Goal: Transaction & Acquisition: Purchase product/service

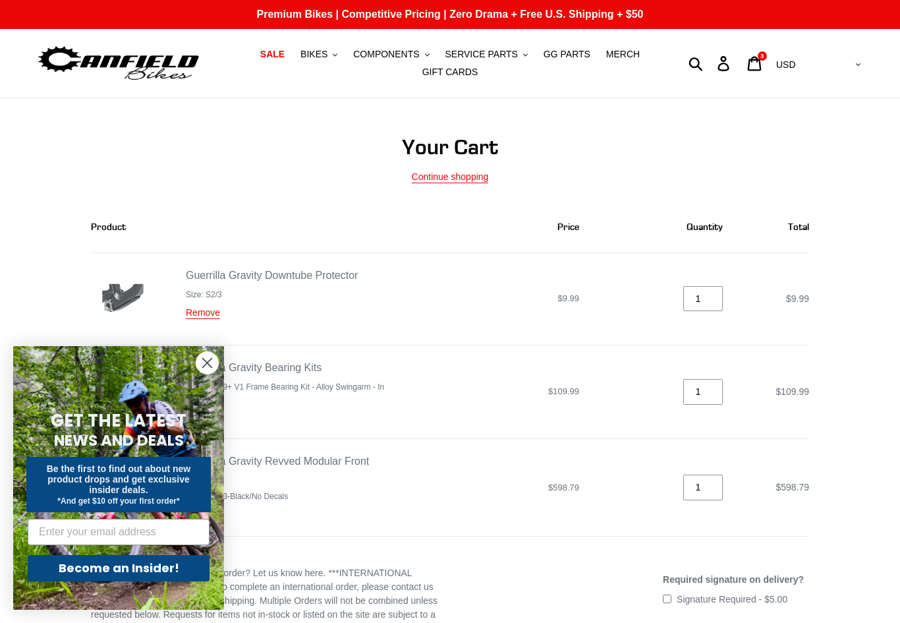
click at [206, 363] on icon "Close dialog" at bounding box center [207, 362] width 9 height 9
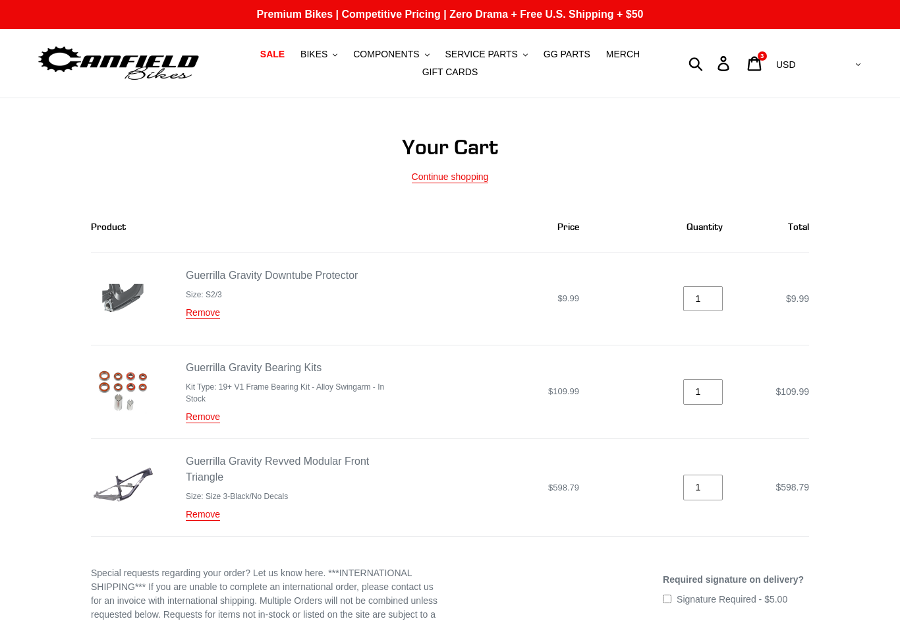
click at [215, 468] on link "Guerrilla Gravity Revved Modular Front Triangle" at bounding box center [277, 468] width 183 height 27
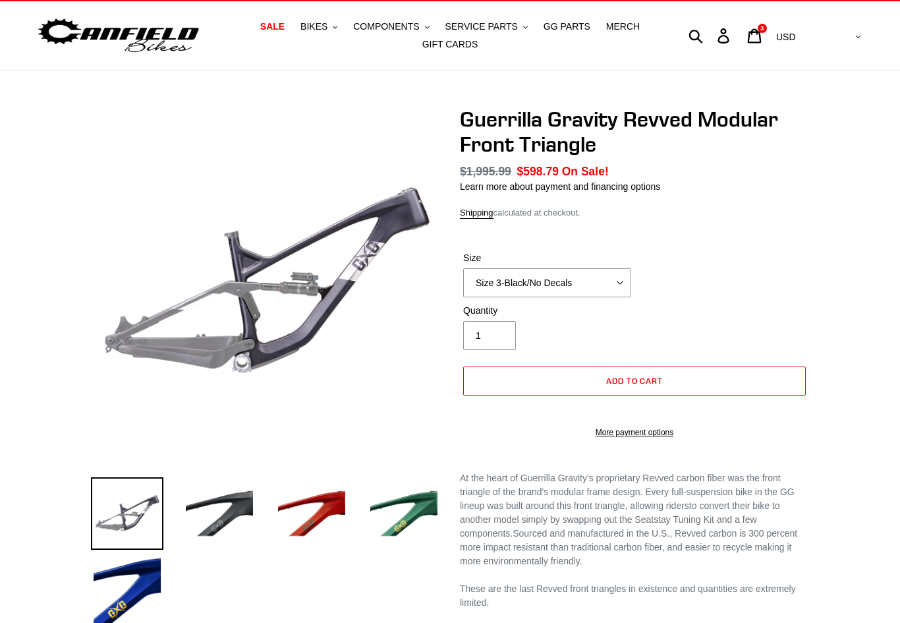
scroll to position [28, 0]
click at [488, 282] on select "Size 2-Gloss Black/No Decals Size 2-Black/Red Decals Size 2-Black/Silver Decals…" at bounding box center [547, 282] width 168 height 29
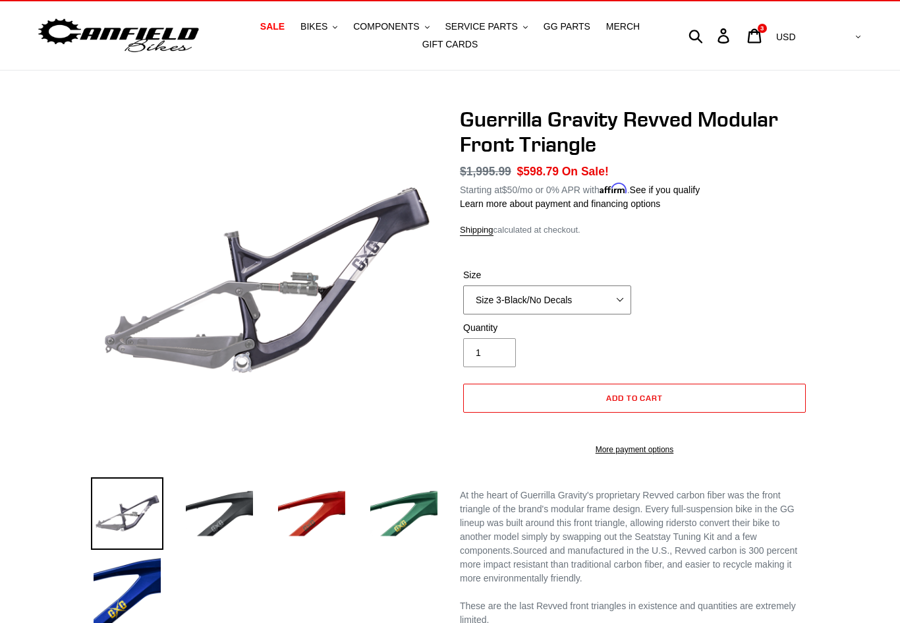
scroll to position [0, 0]
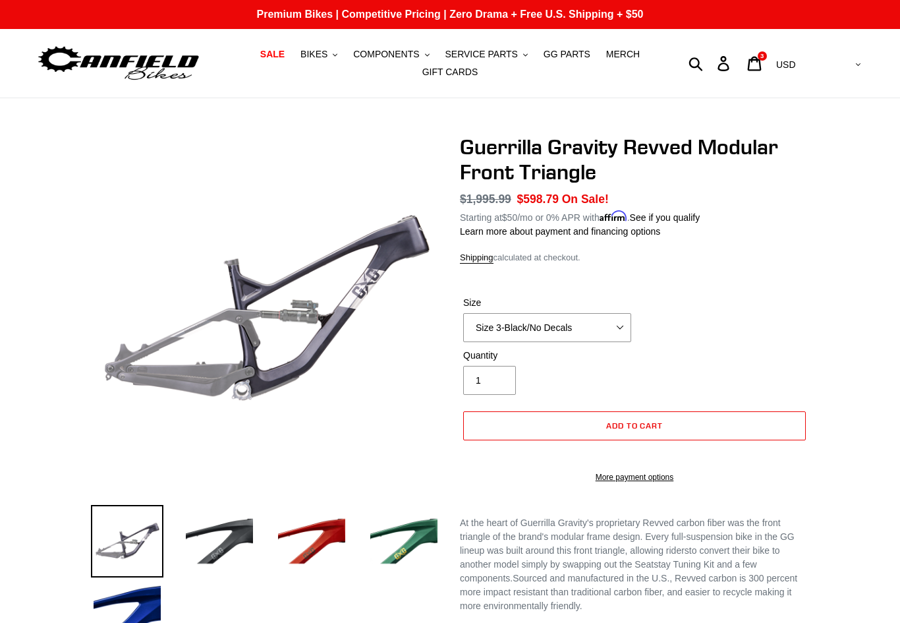
click at [317, 62] on button "BIKES .cls-1{fill:#231f20}" at bounding box center [319, 54] width 50 height 18
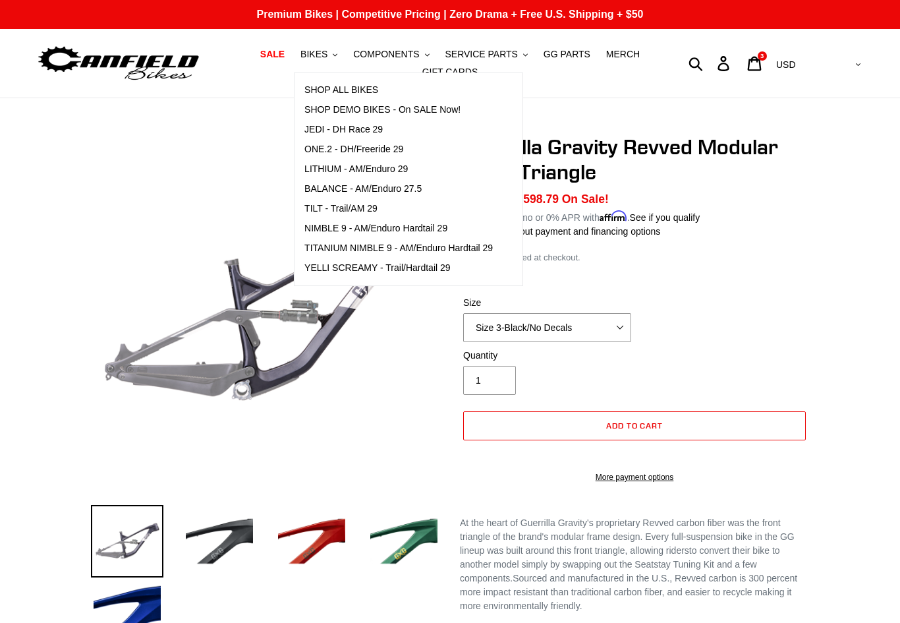
click at [562, 59] on span "GG PARTS" at bounding box center [567, 54] width 47 height 11
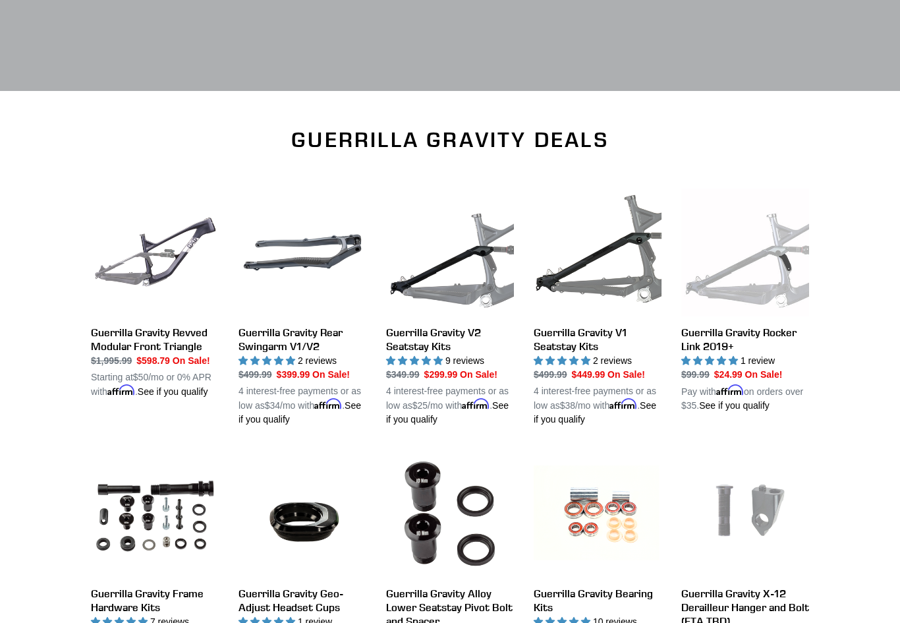
scroll to position [320, 0]
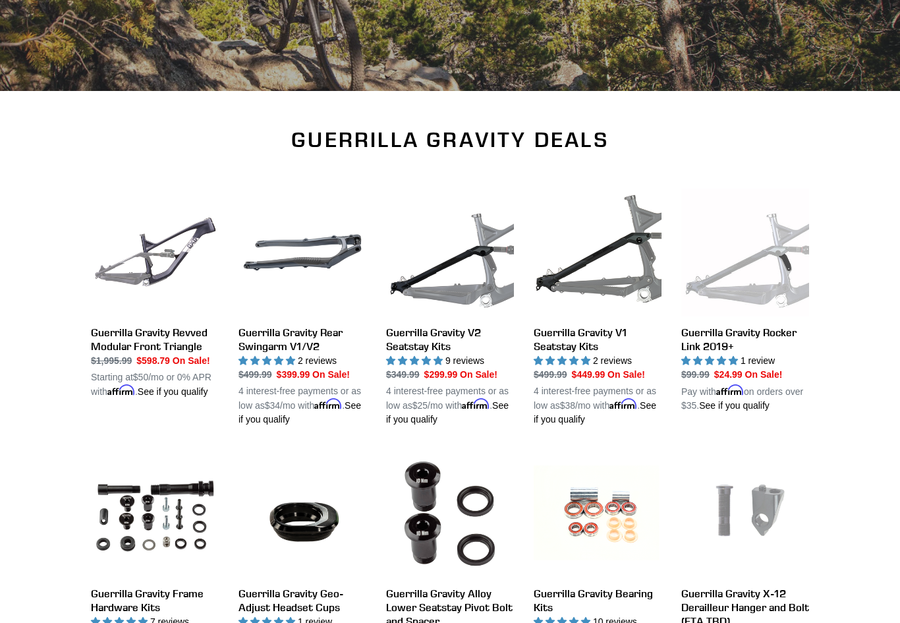
click at [553, 345] on link "Guerrilla Gravity V1 Seatstay Kits" at bounding box center [598, 307] width 128 height 238
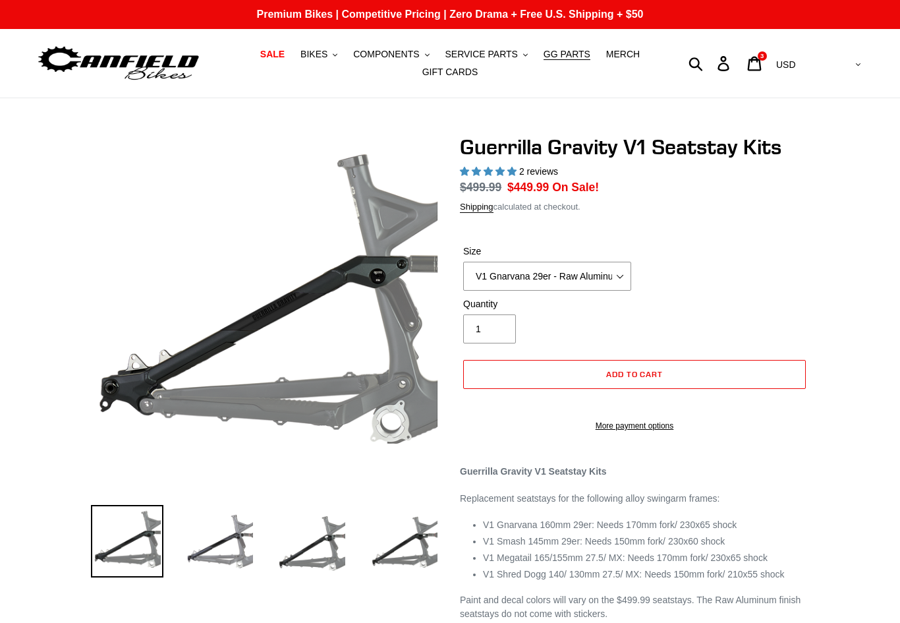
select select "highest-rating"
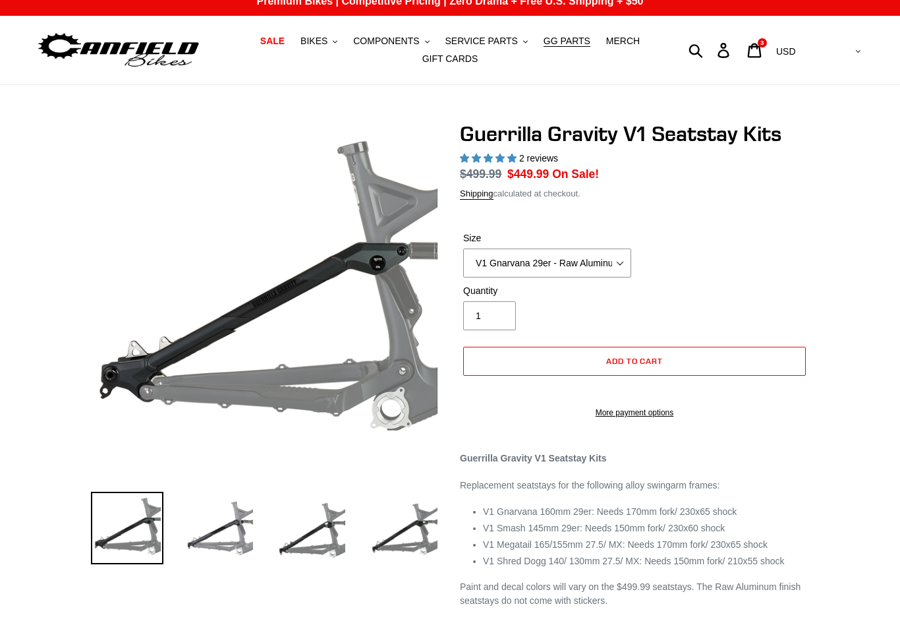
scroll to position [13, 0]
click at [506, 264] on select "V1 Gnarvana 29er V1 Gnarvana 29er - Raw Aluminum V1 Megatail 27.5/ MX - Raw Alu…" at bounding box center [547, 262] width 168 height 29
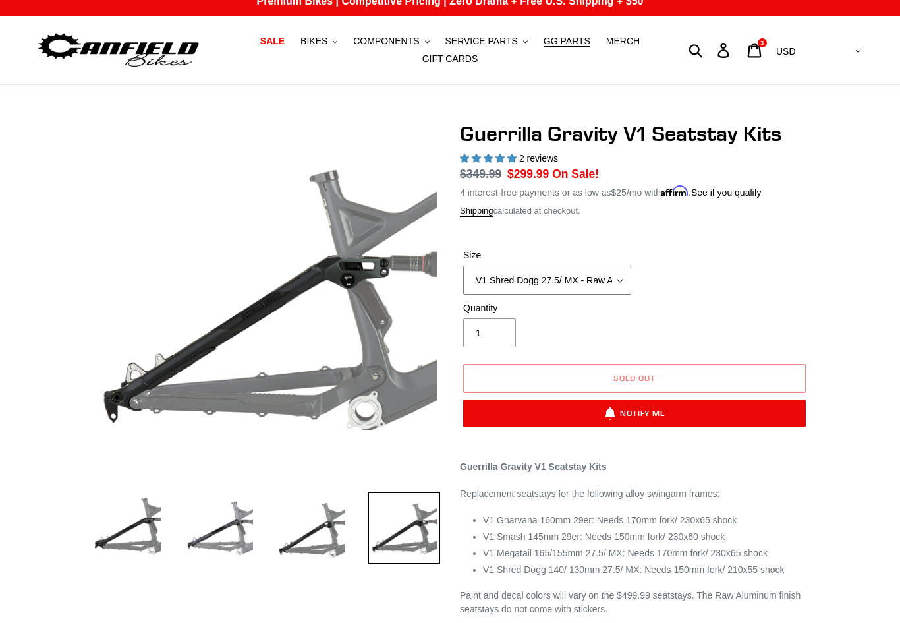
click at [492, 289] on select "V1 Gnarvana 29er V1 Gnarvana 29er - Raw Aluminum V1 Megatail 27.5/ MX - Raw Alu…" at bounding box center [547, 280] width 168 height 29
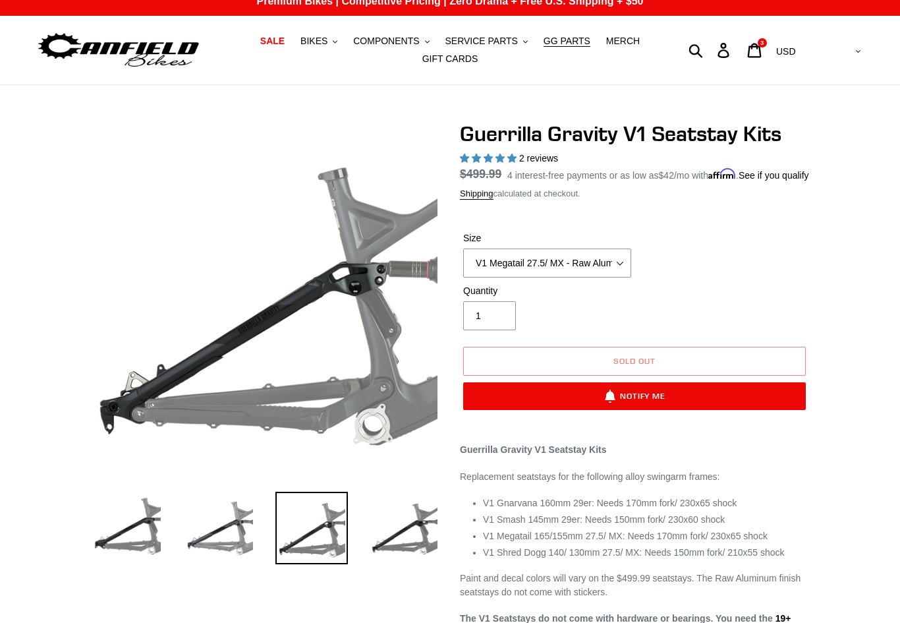
click at [395, 526] on img at bounding box center [404, 528] width 72 height 72
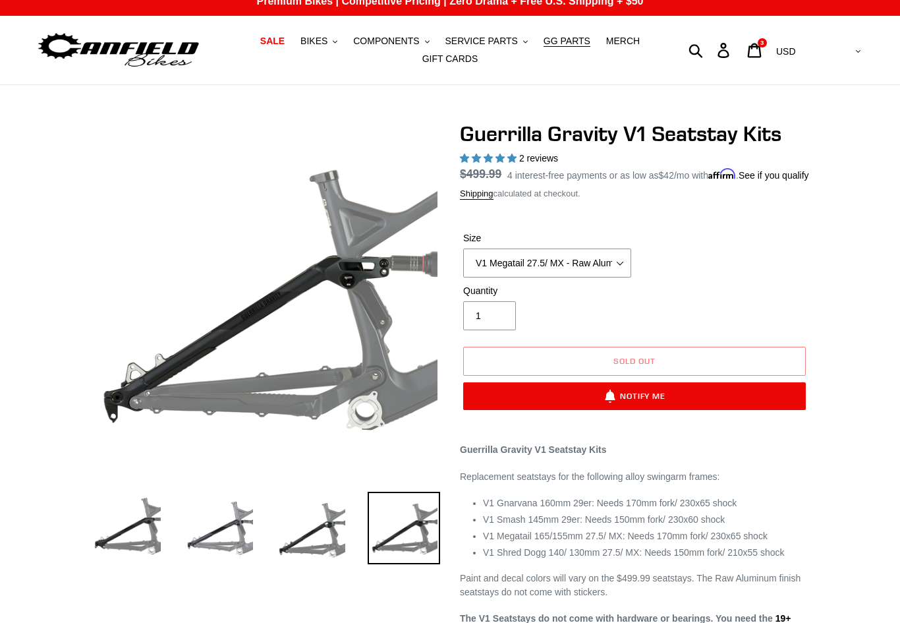
click at [128, 551] on img at bounding box center [127, 528] width 72 height 72
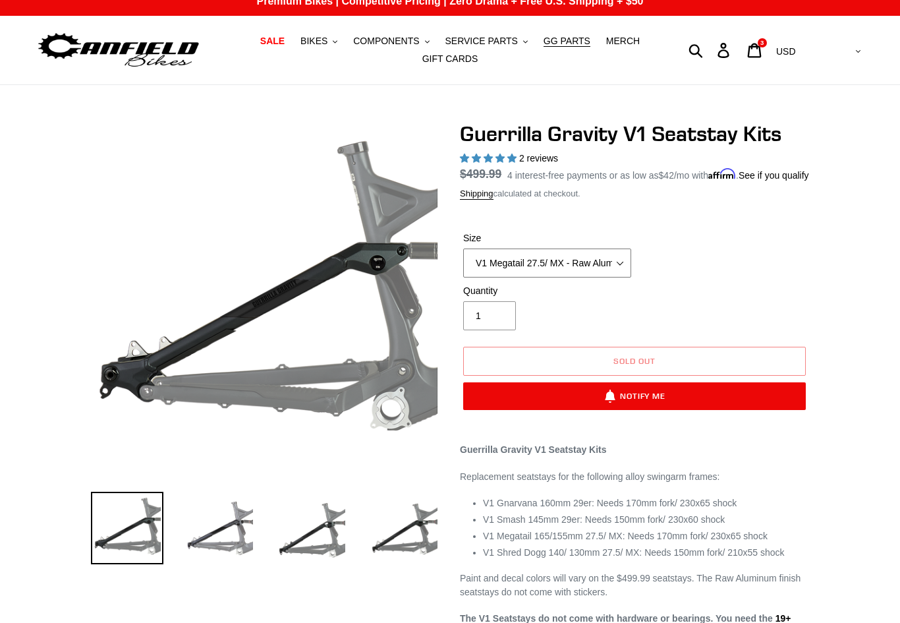
click at [488, 273] on select "V1 Gnarvana 29er V1 Gnarvana 29er - Raw Aluminum V1 Megatail 27.5/ MX - Raw Alu…" at bounding box center [547, 262] width 168 height 29
click at [495, 277] on select "V1 Gnarvana 29er V1 Gnarvana 29er - Raw Aluminum V1 Megatail 27.5/ MX - Raw Alu…" at bounding box center [547, 262] width 168 height 29
select select "V1 Shred Dogg 27.5/ MX - Raw Aluminum"
